Goal: Task Accomplishment & Management: Manage account settings

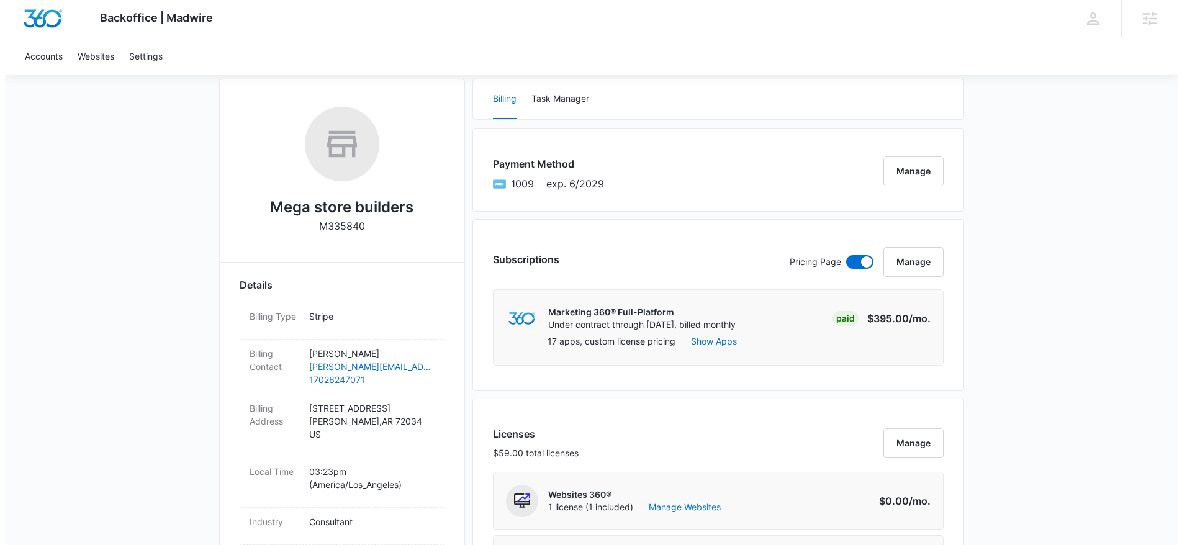
scroll to position [260, 0]
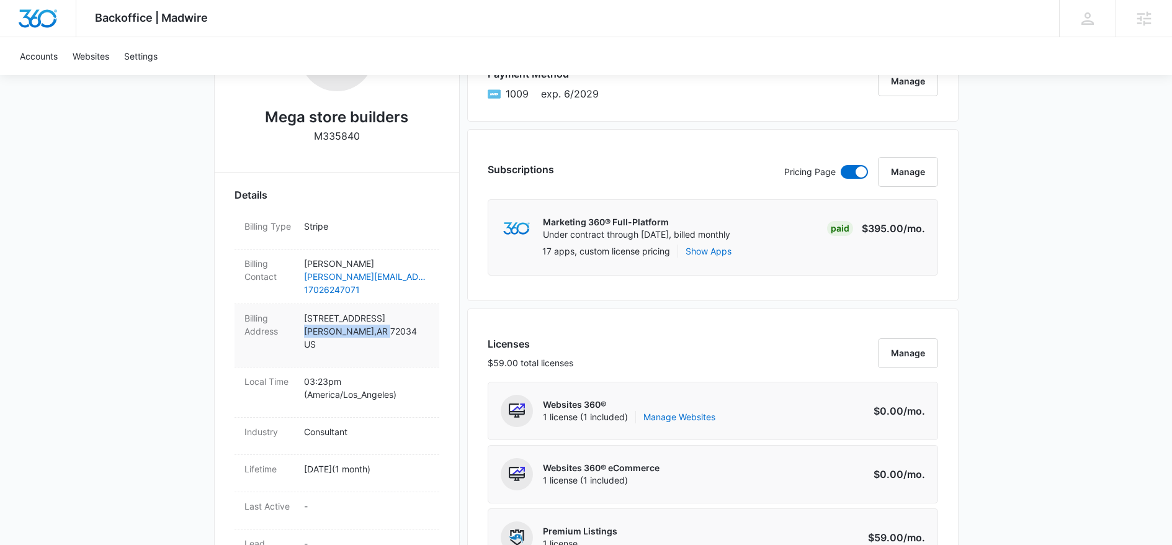
drag, startPoint x: 303, startPoint y: 331, endPoint x: 355, endPoint y: 336, distance: 52.4
click at [355, 336] on p "2395 Prince Street Conway , AR 72034 US" at bounding box center [366, 331] width 125 height 39
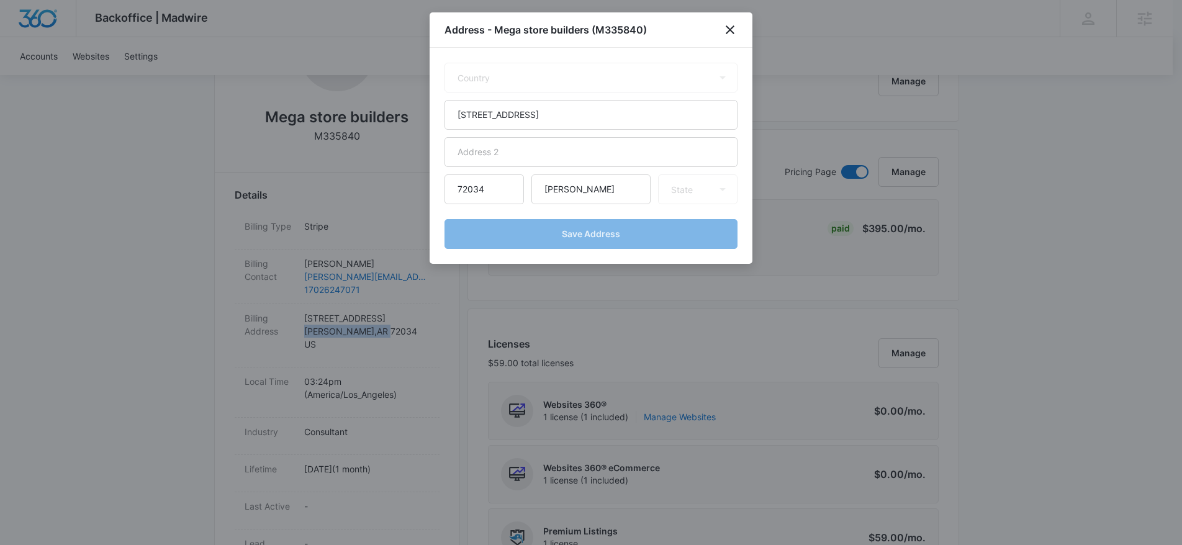
select select "US"
select select "AR"
click at [730, 28] on icon "close" at bounding box center [729, 29] width 9 height 9
